Goal: Task Accomplishment & Management: Manage account settings

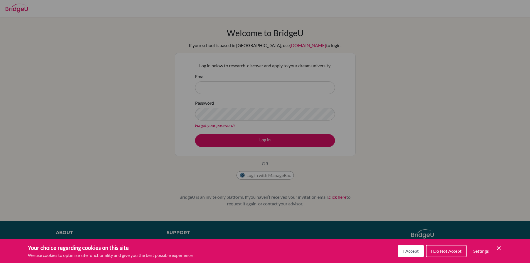
click at [501, 248] on icon "Cookie Control Close Icon" at bounding box center [498, 248] width 7 height 7
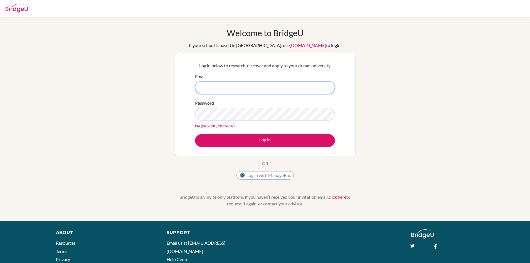
click at [272, 86] on input "Email" at bounding box center [265, 87] width 140 height 13
click at [201, 88] on input "vivekhighschool.onmicrosoft.com" at bounding box center [265, 87] width 140 height 13
click at [226, 126] on link "Forgot your password?" at bounding box center [215, 124] width 40 height 5
drag, startPoint x: 208, startPoint y: 88, endPoint x: 268, endPoint y: 72, distance: 62.1
click at [209, 88] on input "khyaati8910@vivekhighschool.onmicrosoft.com" at bounding box center [265, 87] width 140 height 13
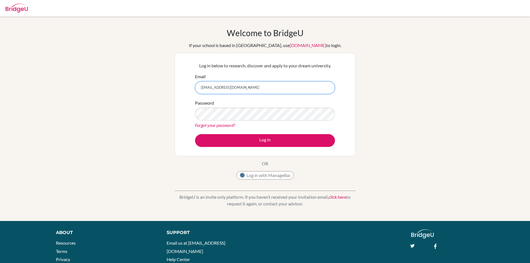
type input "[EMAIL_ADDRESS][DOMAIN_NAME]"
click at [214, 95] on form "Email khyatti8910@vivekhighschool.onmicrosoft.com Password Forgot your password…" at bounding box center [265, 110] width 140 height 74
click at [203, 127] on link "Forgot your password?" at bounding box center [215, 124] width 40 height 5
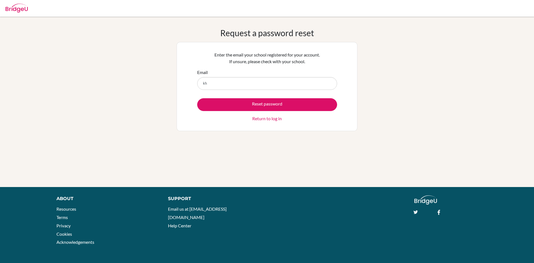
type input "k"
click at [314, 82] on input "Email" at bounding box center [267, 83] width 140 height 13
type input "kh"
click at [275, 122] on link "Return to log in" at bounding box center [266, 118] width 29 height 7
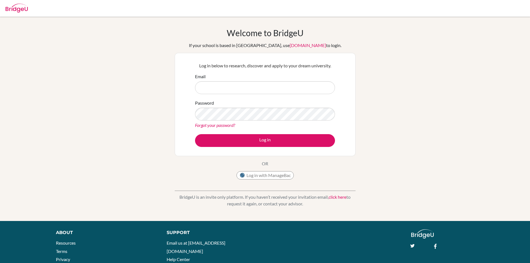
click at [283, 85] on input "Email" at bounding box center [265, 87] width 140 height 13
drag, startPoint x: 284, startPoint y: 84, endPoint x: 96, endPoint y: 78, distance: 187.9
click at [93, 85] on div "Welcome to BridgeU If your school is based in China, use app.bridge-u.com.cn to…" at bounding box center [265, 119] width 530 height 182
type input "[EMAIL_ADDRESS][DOMAIN_NAME]"
click at [213, 127] on link "Forgot your password?" at bounding box center [215, 124] width 40 height 5
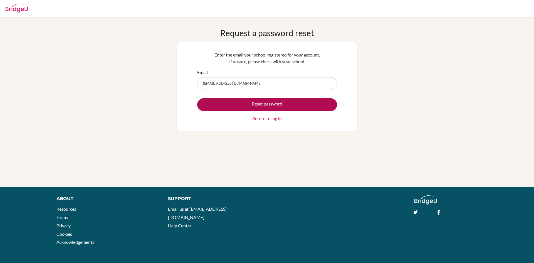
type input "[EMAIL_ADDRESS][DOMAIN_NAME]"
click at [226, 107] on button "Reset password" at bounding box center [267, 104] width 140 height 13
click at [306, 103] on button "Reset password" at bounding box center [267, 104] width 140 height 13
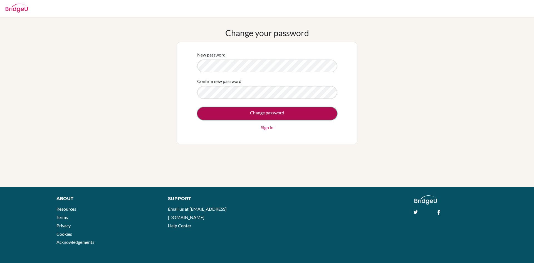
click at [283, 113] on input "Change password" at bounding box center [267, 113] width 140 height 13
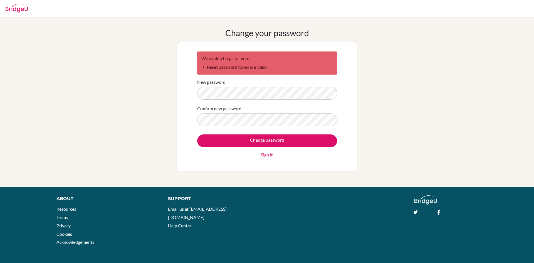
click at [226, 112] on div "Confirm new password" at bounding box center [267, 115] width 140 height 21
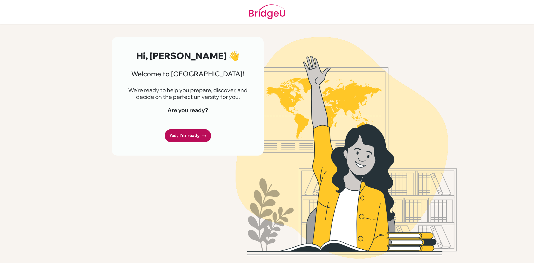
click at [188, 134] on link "Yes, I'm ready" at bounding box center [188, 135] width 46 height 13
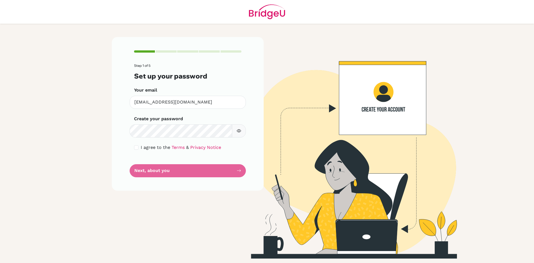
click at [243, 131] on button "button" at bounding box center [239, 130] width 14 height 13
click at [140, 146] on div "I agree to the Terms & Privacy Notice" at bounding box center [187, 147] width 107 height 7
click at [137, 147] on input "checkbox" at bounding box center [136, 147] width 4 height 4
checkbox input "true"
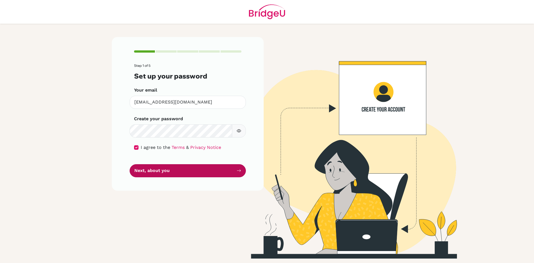
click at [160, 171] on button "Next, about you" at bounding box center [188, 170] width 116 height 13
